Goal: Task Accomplishment & Management: Manage account settings

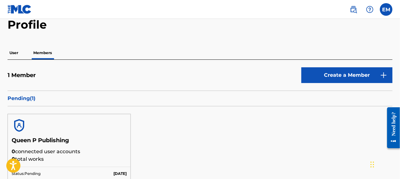
drag, startPoint x: 268, startPoint y: 47, endPoint x: 385, endPoint y: 11, distance: 121.6
click at [385, 11] on label at bounding box center [386, 9] width 13 height 13
click at [386, 9] on input "EM [PERSON_NAME] [EMAIL_ADDRESS][DOMAIN_NAME] Notification Preferences Profile …" at bounding box center [386, 9] width 0 height 0
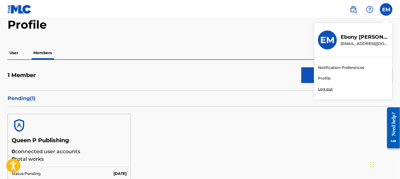
click at [324, 78] on link "Profile" at bounding box center [324, 78] width 13 height 6
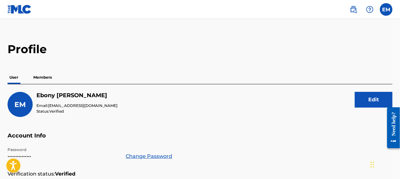
scroll to position [10, 0]
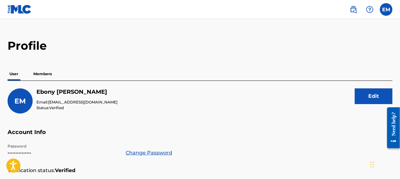
click at [50, 74] on p "Members" at bounding box center [42, 73] width 22 height 13
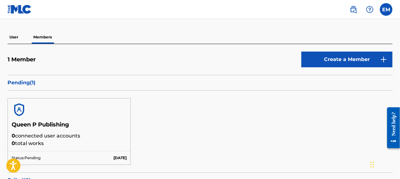
scroll to position [52, 0]
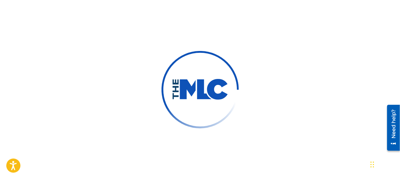
scroll to position [10, 0]
